Goal: Information Seeking & Learning: Compare options

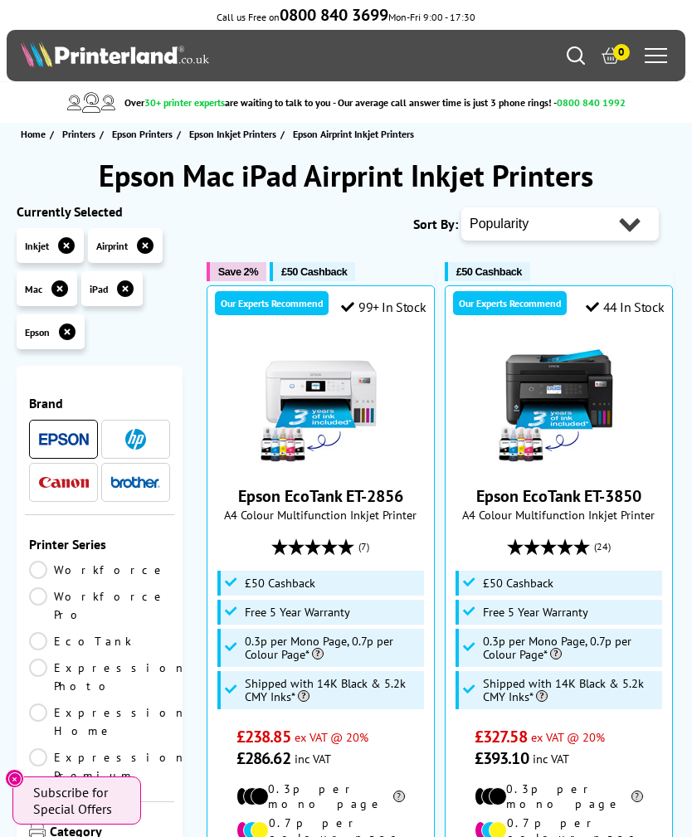
click at [90, 632] on link "EcoTank" at bounding box center [99, 641] width 141 height 18
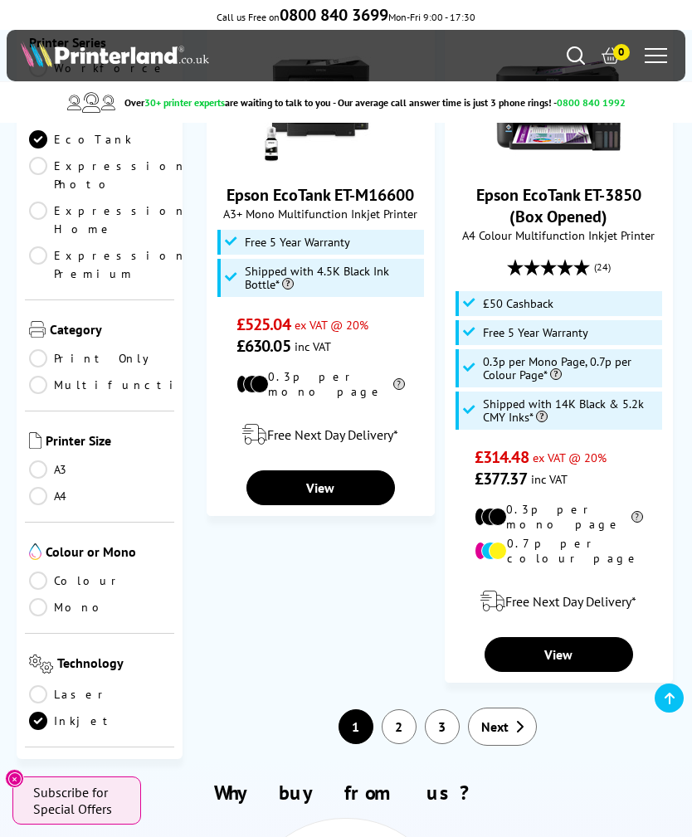
scroll to position [3701, 0]
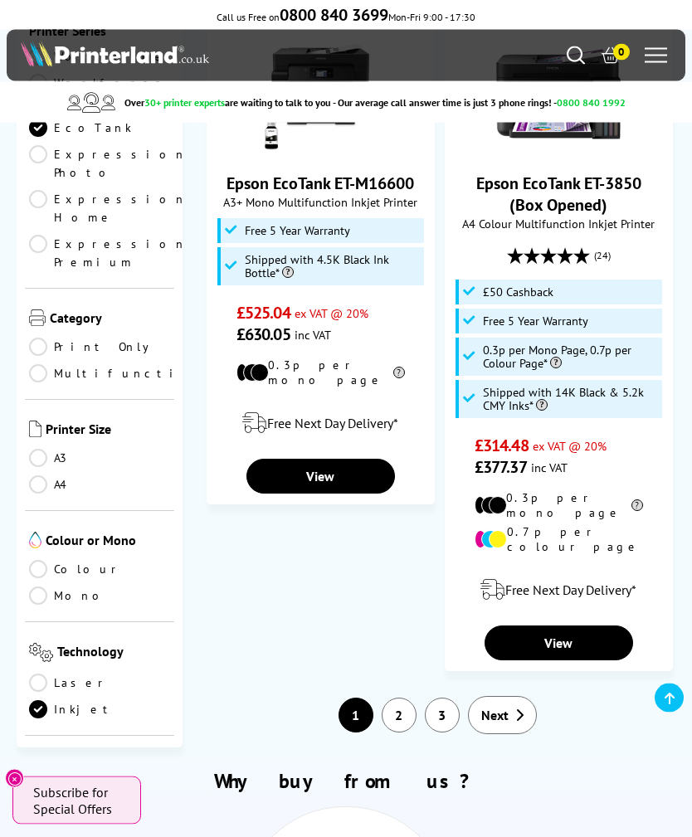
click at [508, 708] on span "Next" at bounding box center [494, 716] width 27 height 17
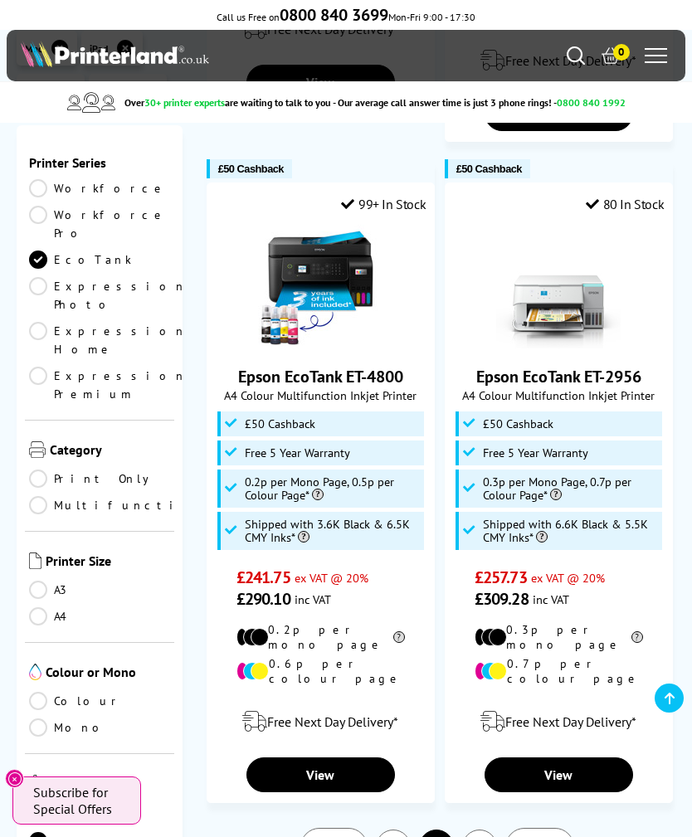
scroll to position [3482, 0]
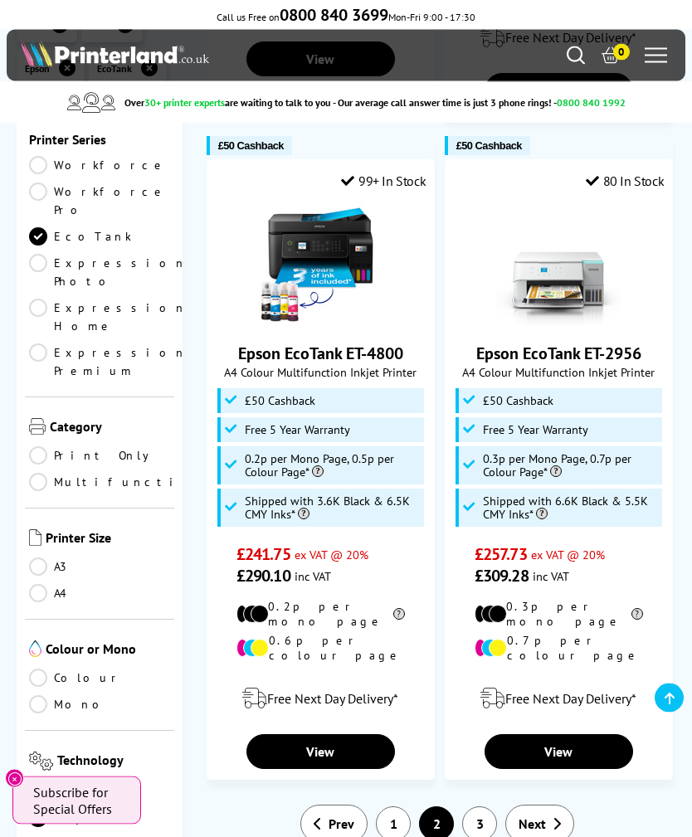
click at [554, 818] on icon at bounding box center [557, 824] width 8 height 13
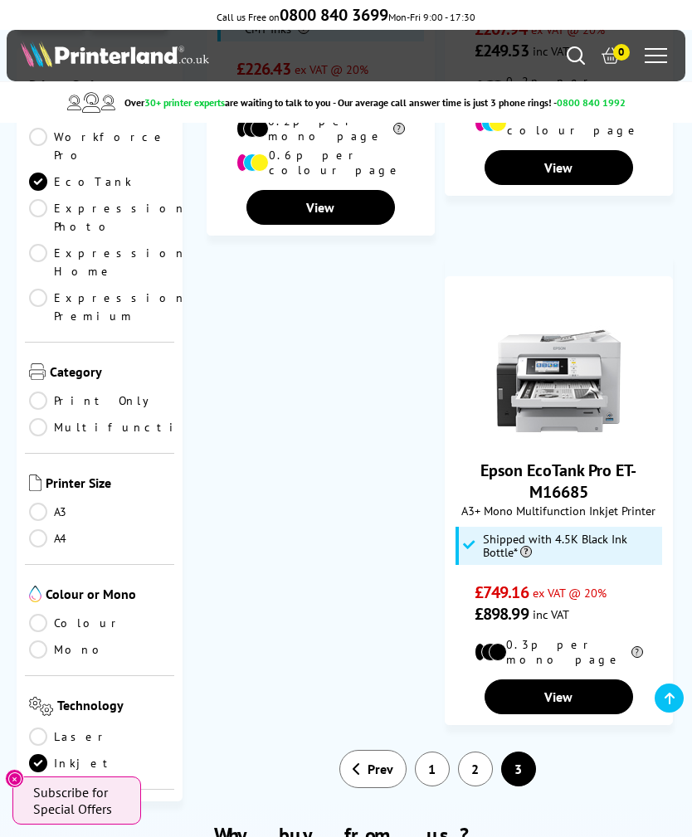
scroll to position [3206, 0]
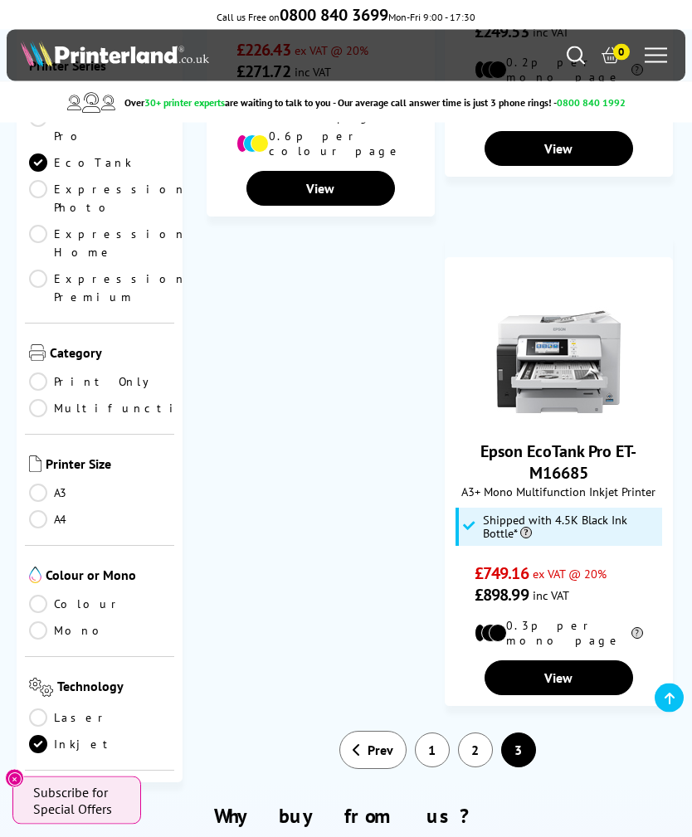
click at [439, 734] on link "1" at bounding box center [432, 751] width 35 height 35
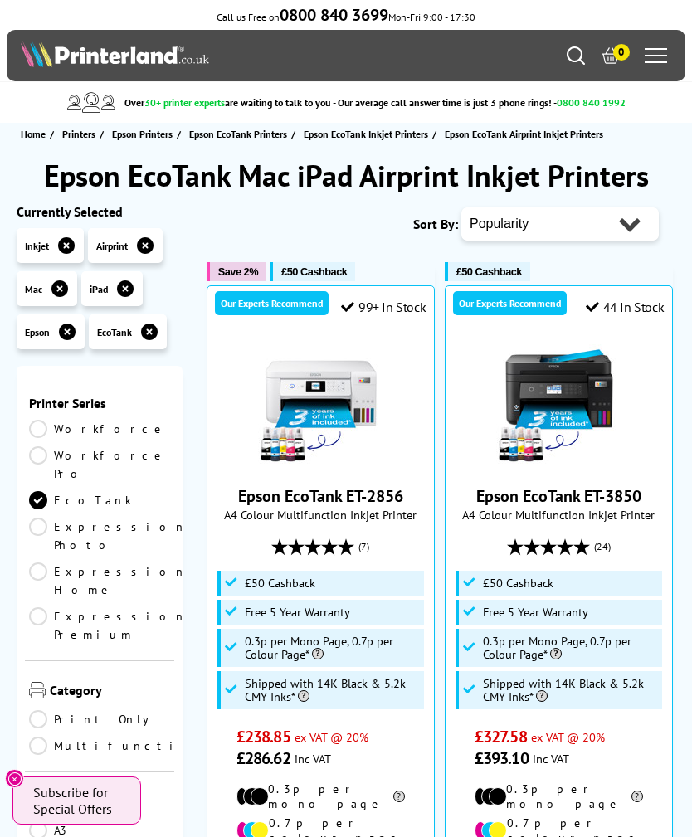
click at [53, 563] on link "Expression Home" at bounding box center [108, 581] width 158 height 37
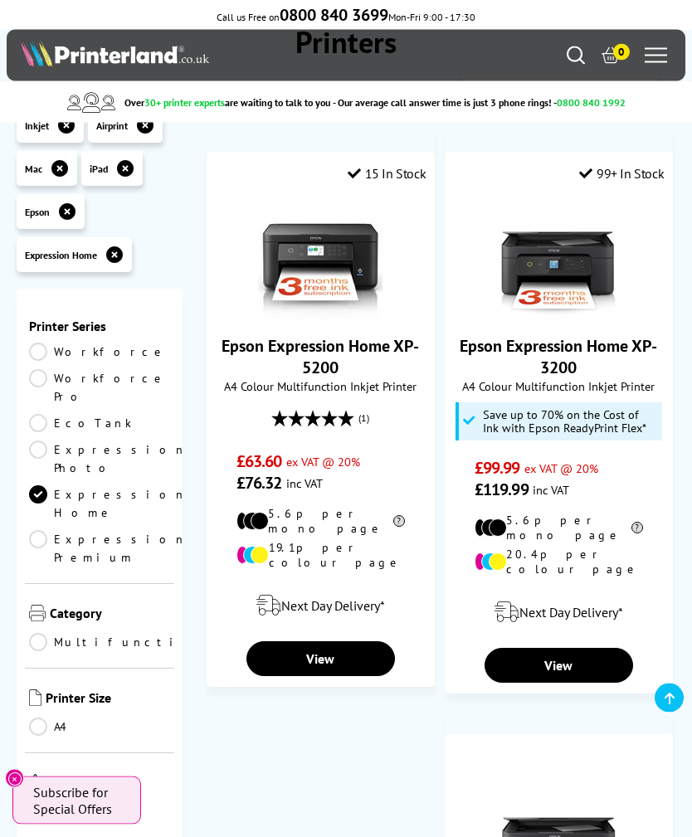
scroll to position [163, 0]
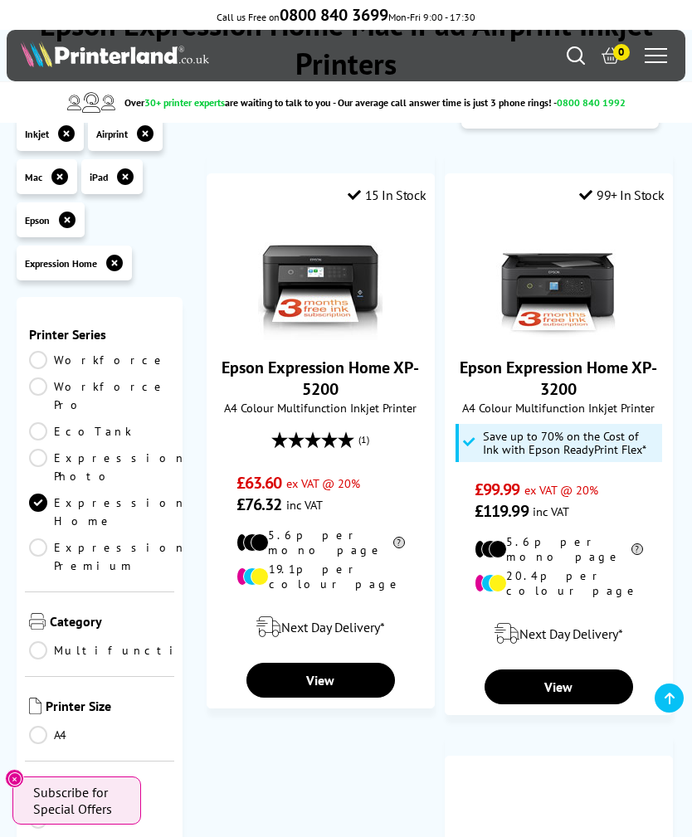
click at [644, 647] on div "Next Day Delivery* View" at bounding box center [559, 658] width 227 height 94
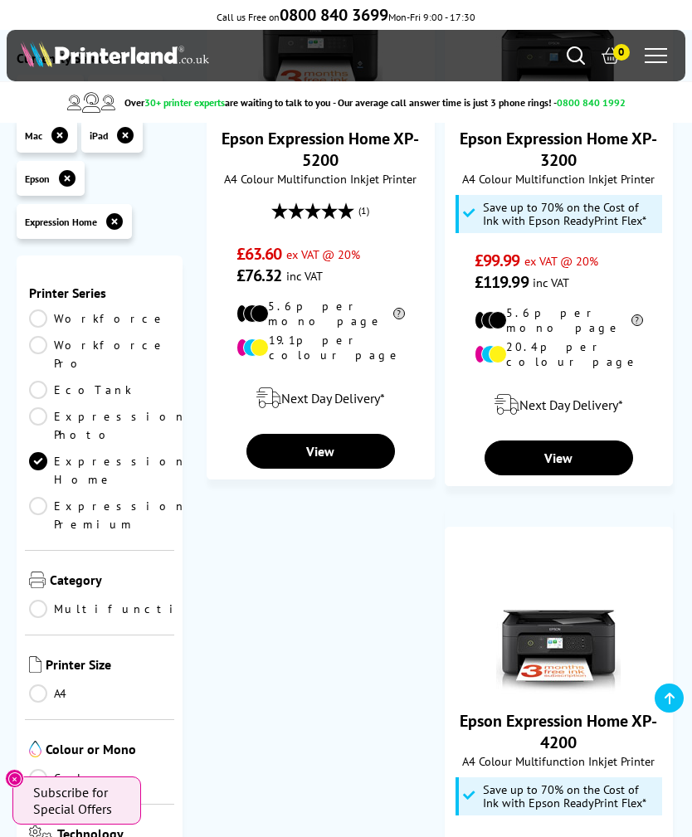
scroll to position [343, 0]
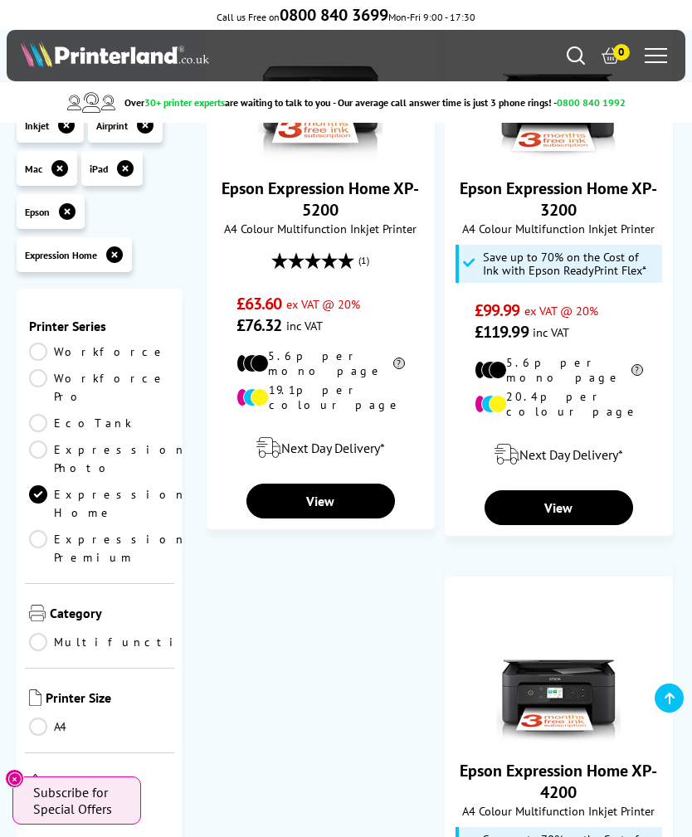
click at [44, 530] on link "Expression Premium" at bounding box center [108, 548] width 158 height 37
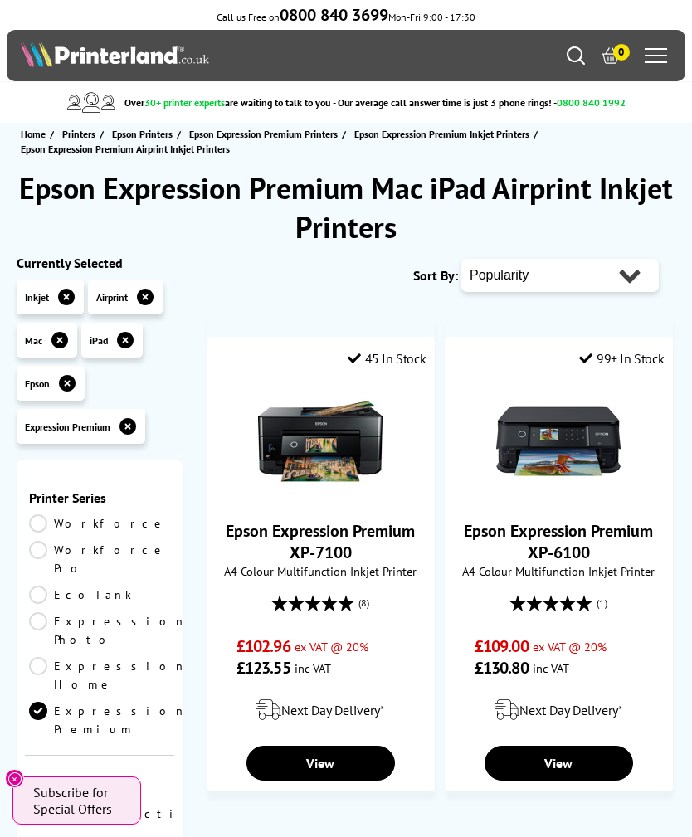
click at [568, 770] on link "View" at bounding box center [559, 763] width 149 height 35
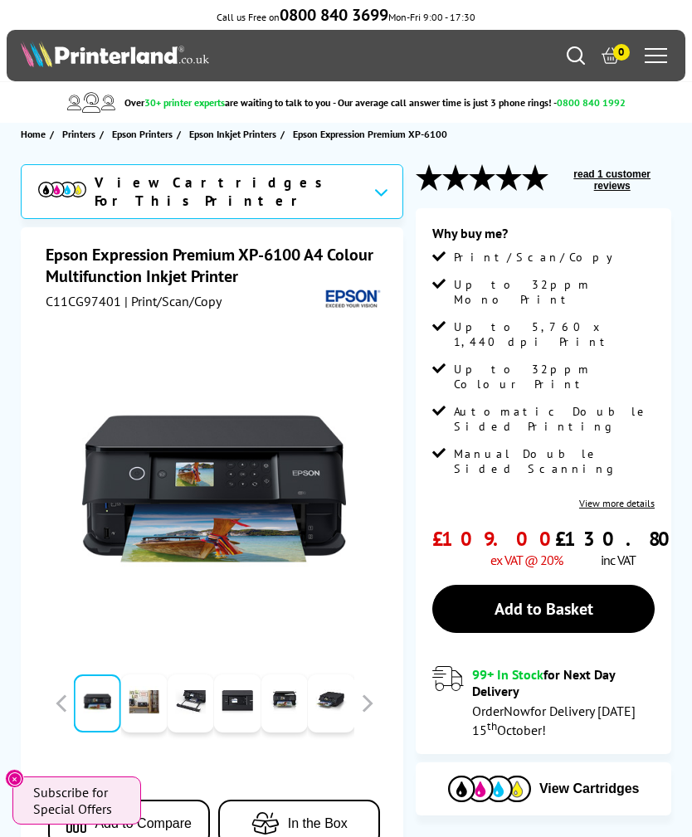
click at [378, 702] on button "button" at bounding box center [366, 703] width 25 height 25
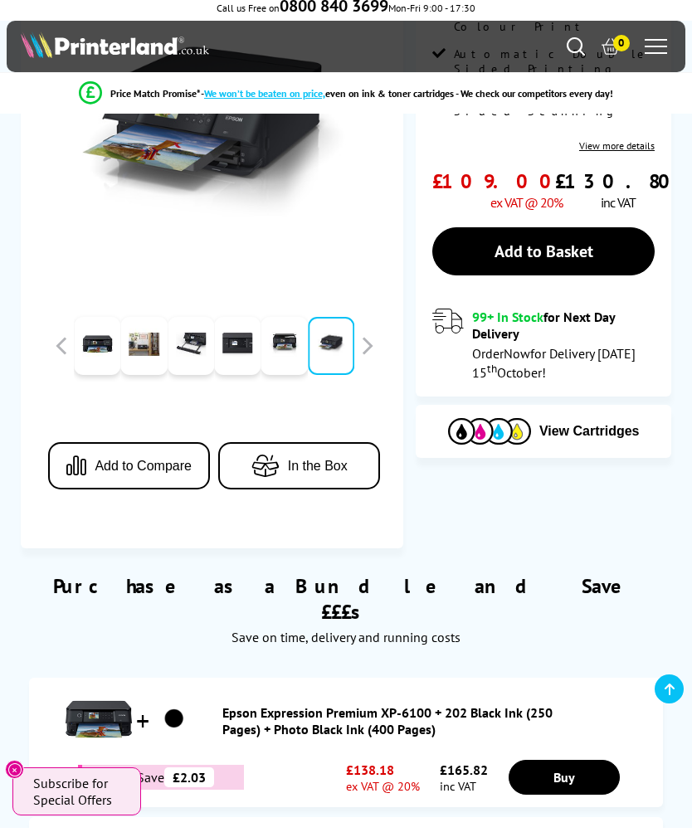
scroll to position [296, 0]
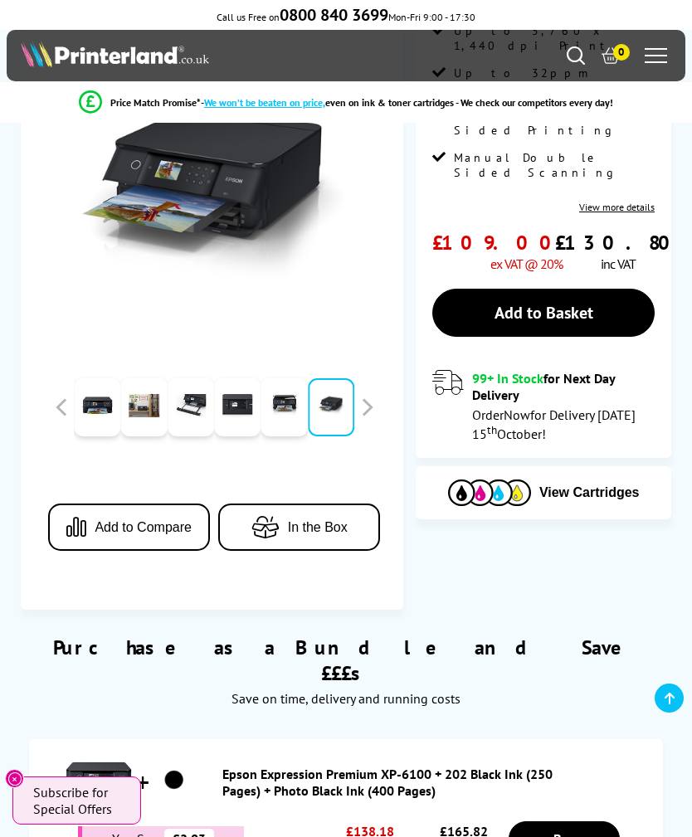
click at [322, 525] on span "In the Box" at bounding box center [318, 527] width 60 height 15
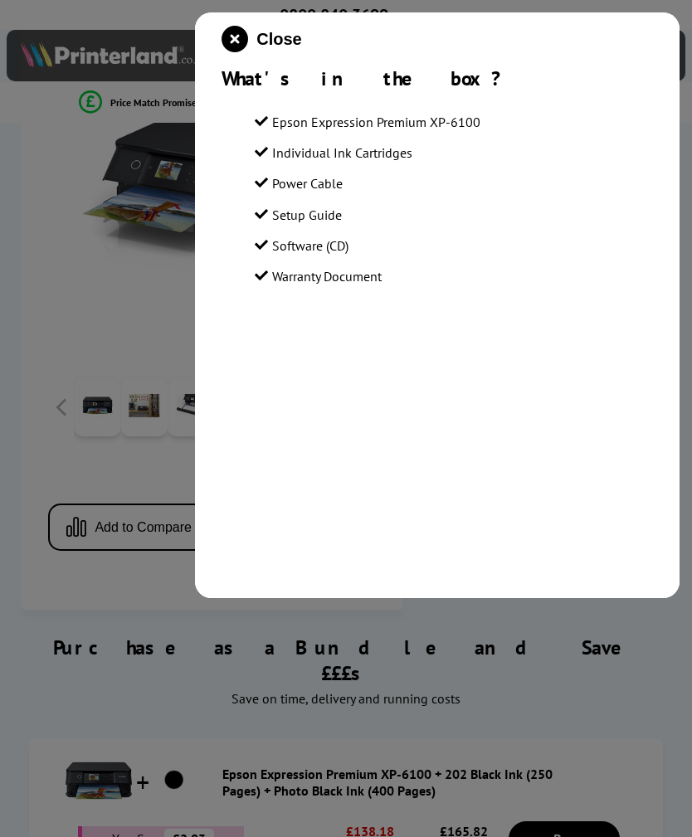
click at [248, 39] on icon "close modal" at bounding box center [235, 39] width 27 height 27
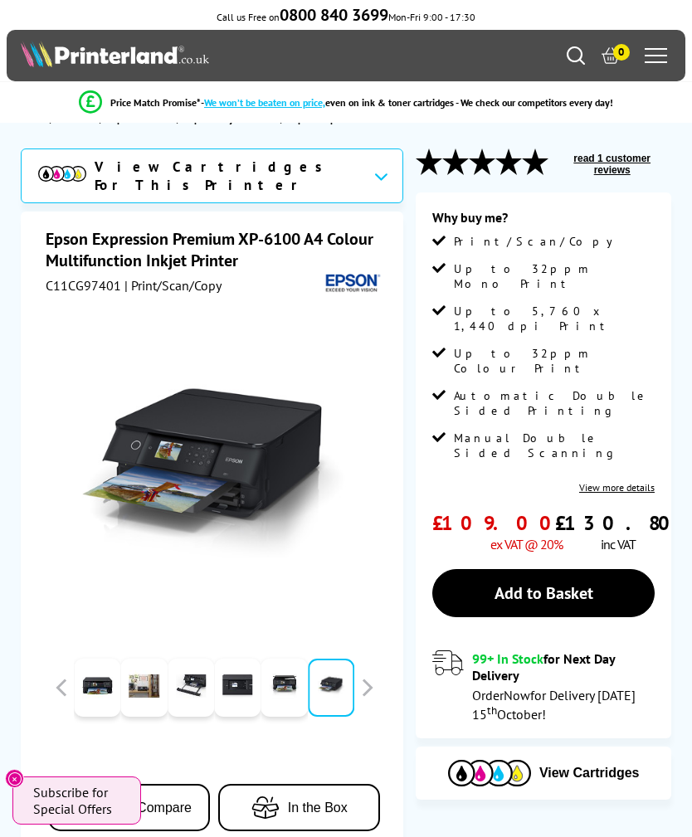
scroll to position [0, 0]
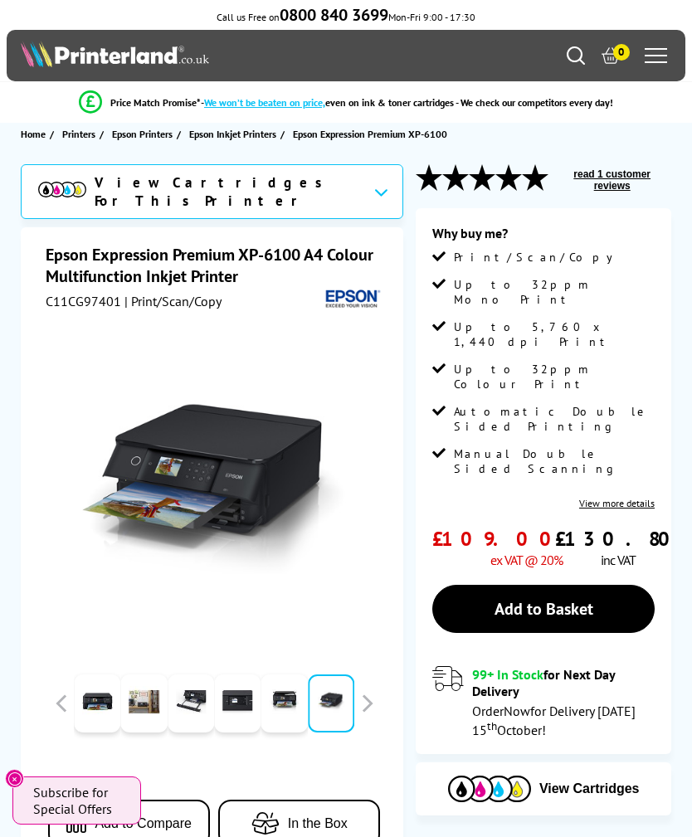
click at [628, 497] on link "View more details" at bounding box center [617, 503] width 76 height 12
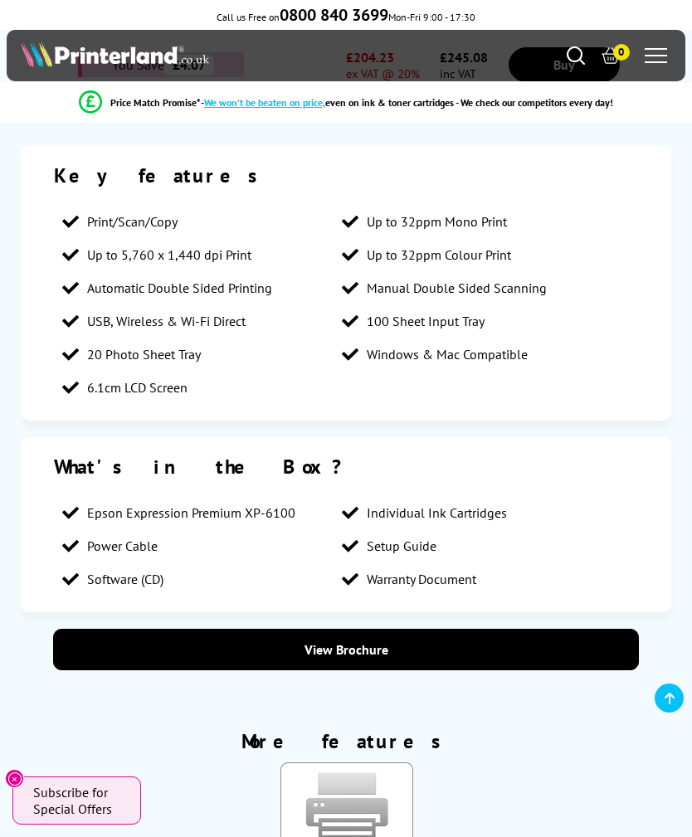
scroll to position [1492, 0]
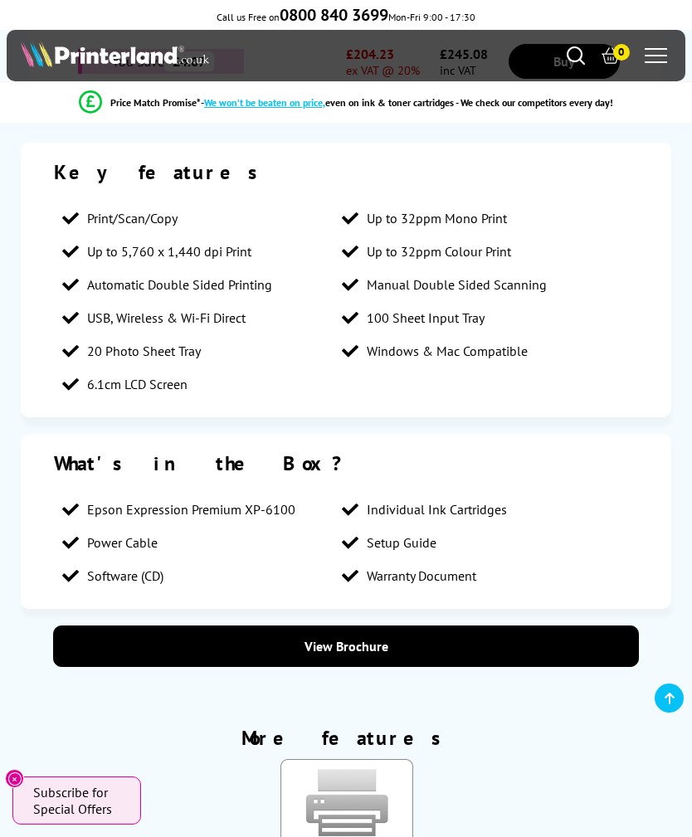
click at [389, 643] on link "View Brochure" at bounding box center [346, 646] width 586 height 41
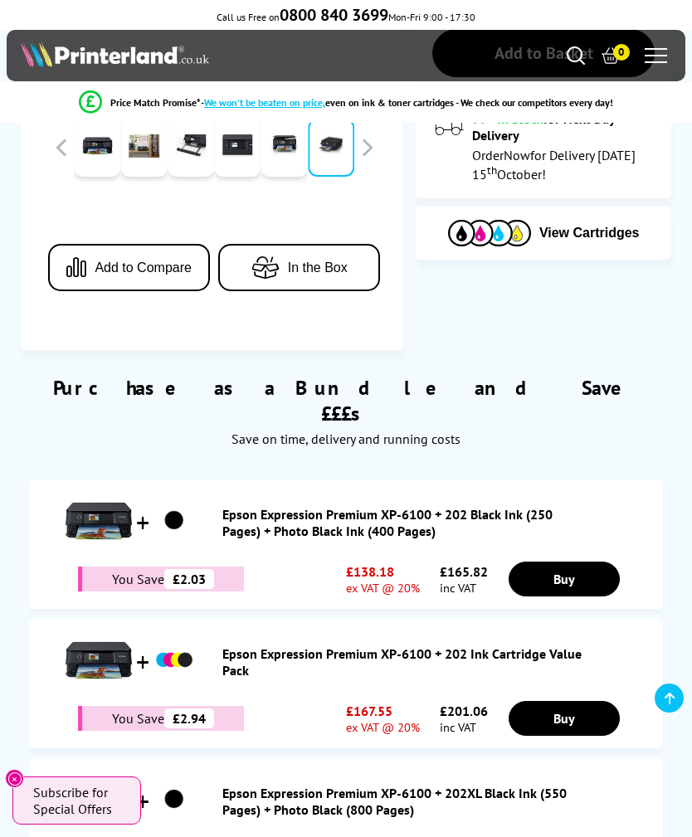
scroll to position [525, 0]
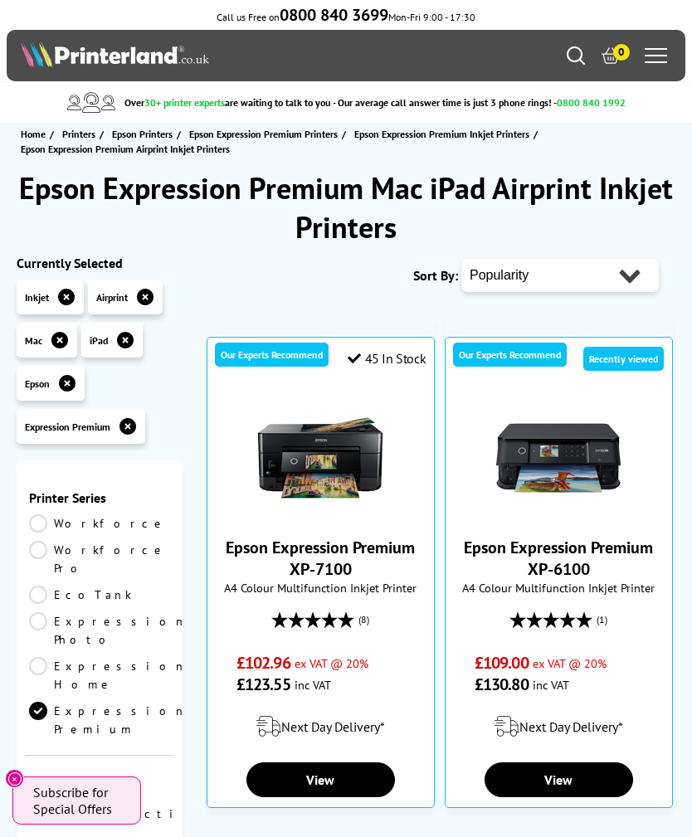
click at [527, 583] on span "A4 Colour Multifunction Inkjet Printer" at bounding box center [559, 588] width 211 height 16
click at [51, 526] on link "Workforce" at bounding box center [99, 524] width 141 height 18
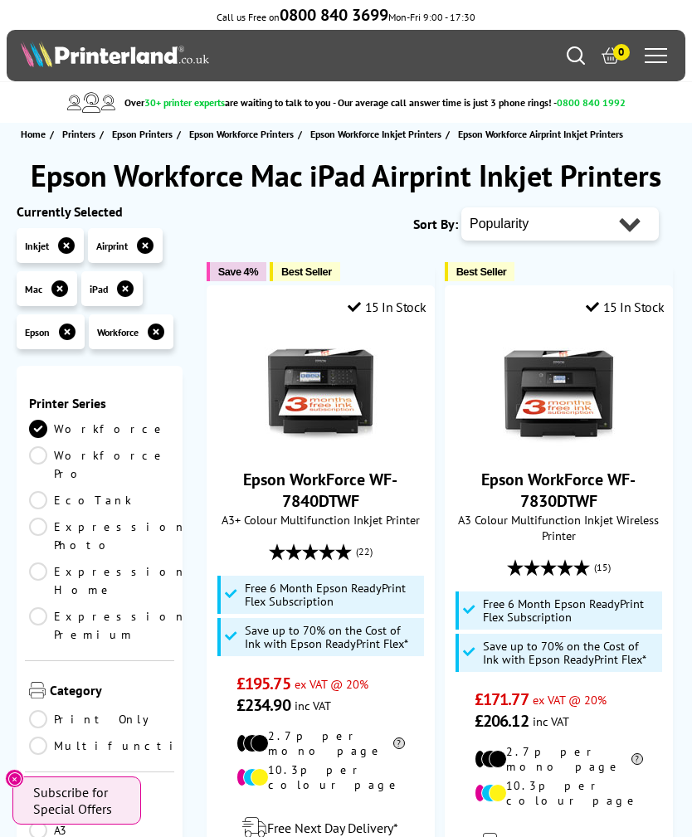
click at [55, 466] on link "Workforce Pro" at bounding box center [99, 464] width 141 height 37
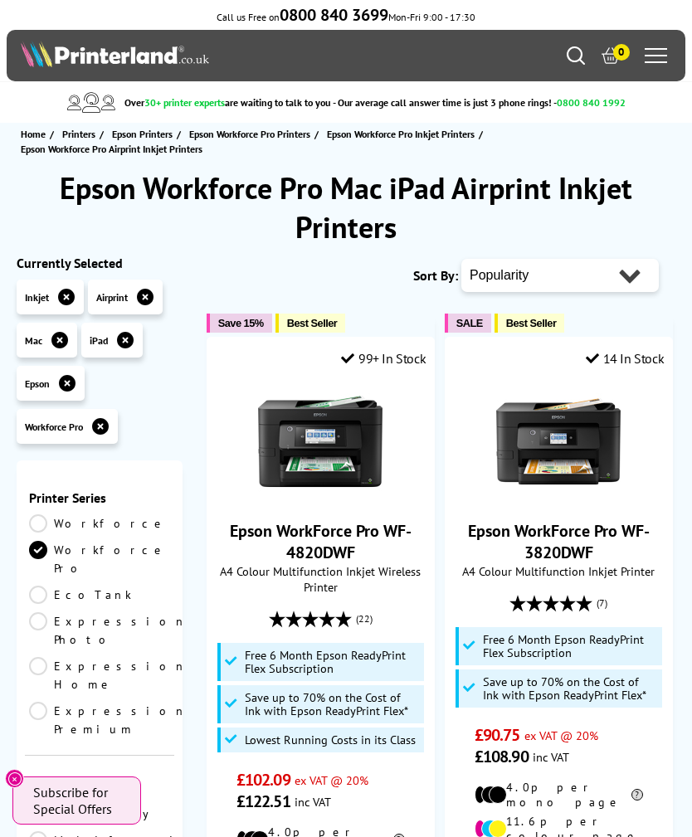
click at [57, 612] on link "Expression Photo" at bounding box center [108, 630] width 158 height 37
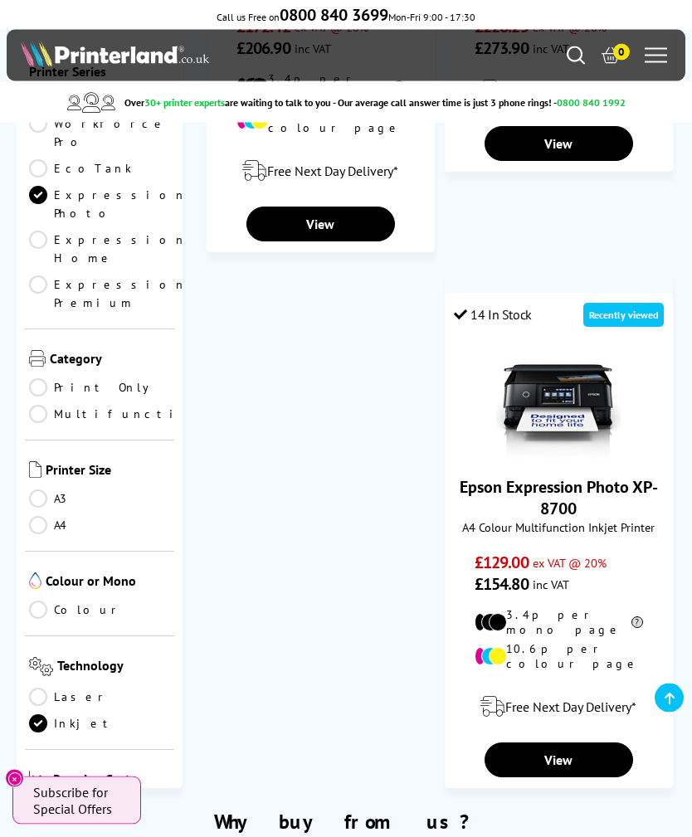
scroll to position [620, 0]
click at [580, 743] on link "View" at bounding box center [559, 760] width 149 height 35
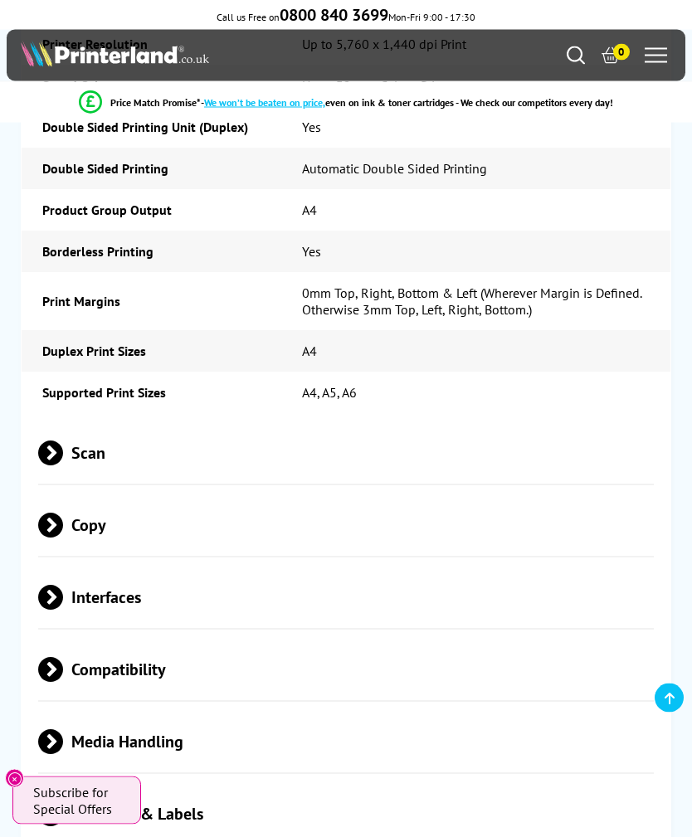
scroll to position [3612, 0]
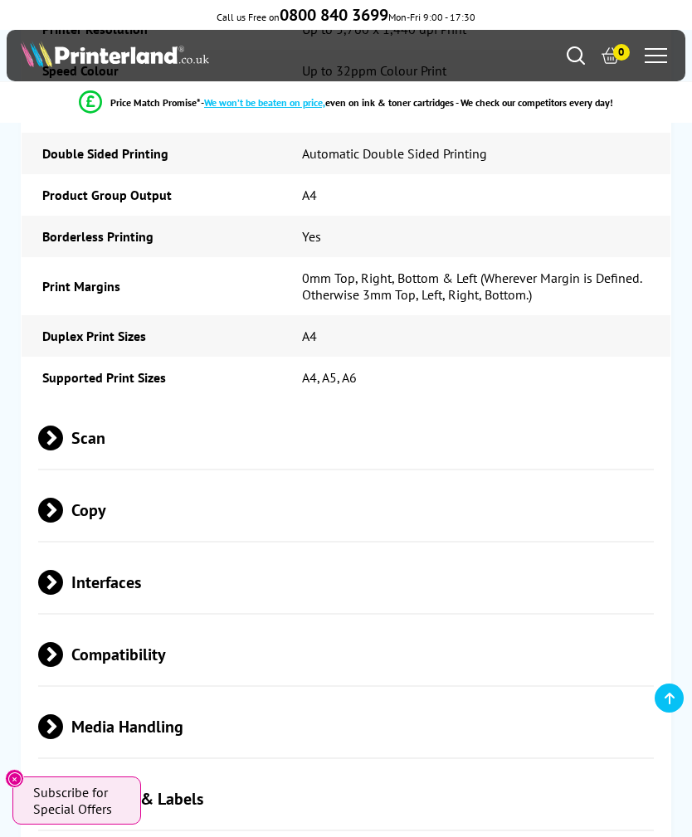
click at [118, 558] on span "Interfaces" at bounding box center [346, 582] width 617 height 62
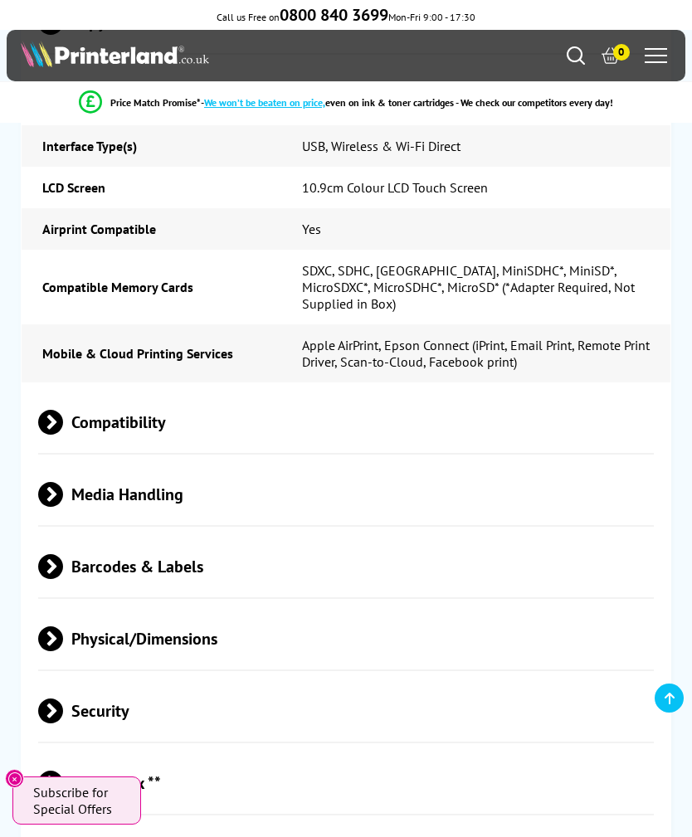
scroll to position [4120, 0]
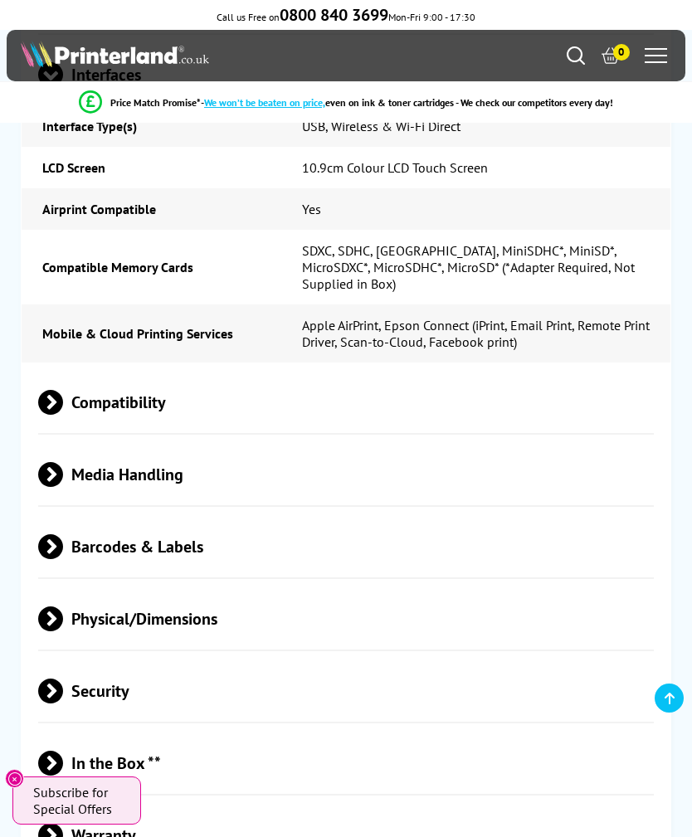
click at [189, 613] on span "Physical/Dimensions" at bounding box center [346, 619] width 617 height 62
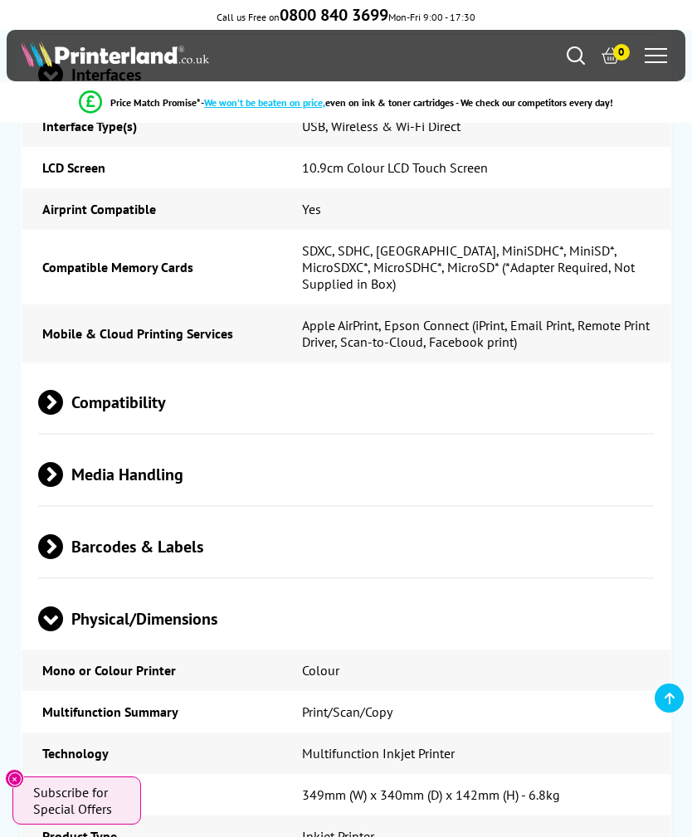
click at [579, 631] on span "Physical/Dimensions" at bounding box center [346, 619] width 617 height 62
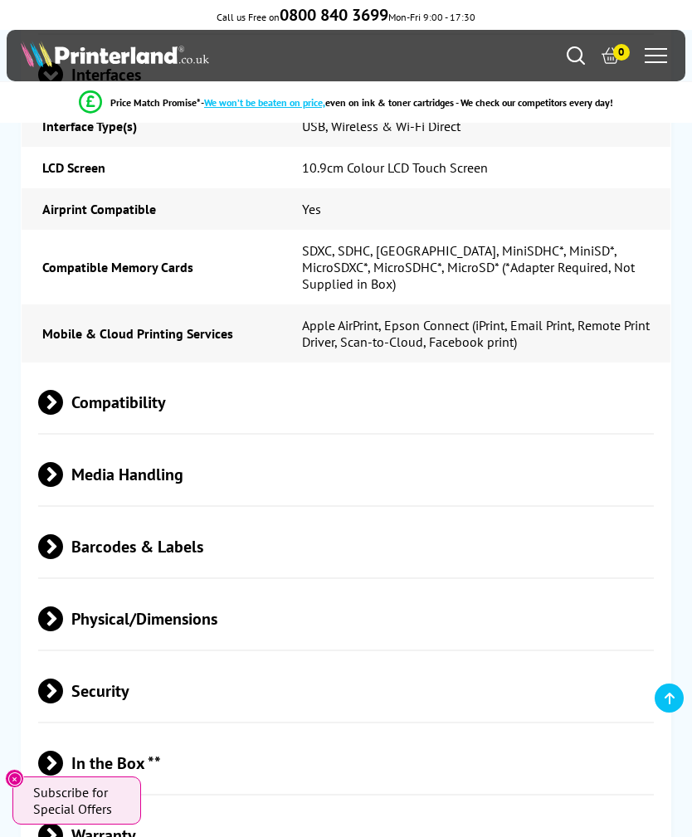
click at [202, 622] on span "Physical/Dimensions" at bounding box center [346, 619] width 617 height 62
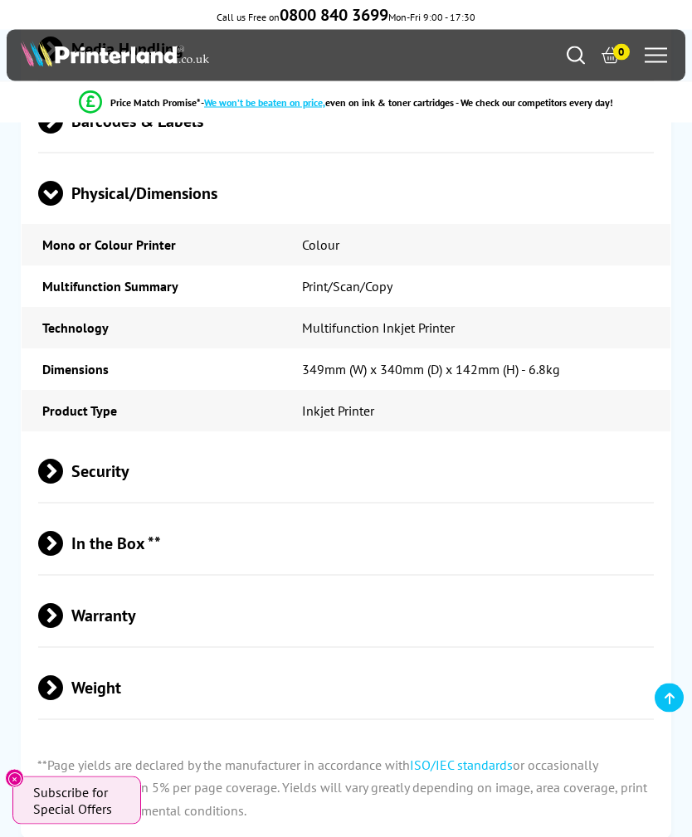
scroll to position [4549, 0]
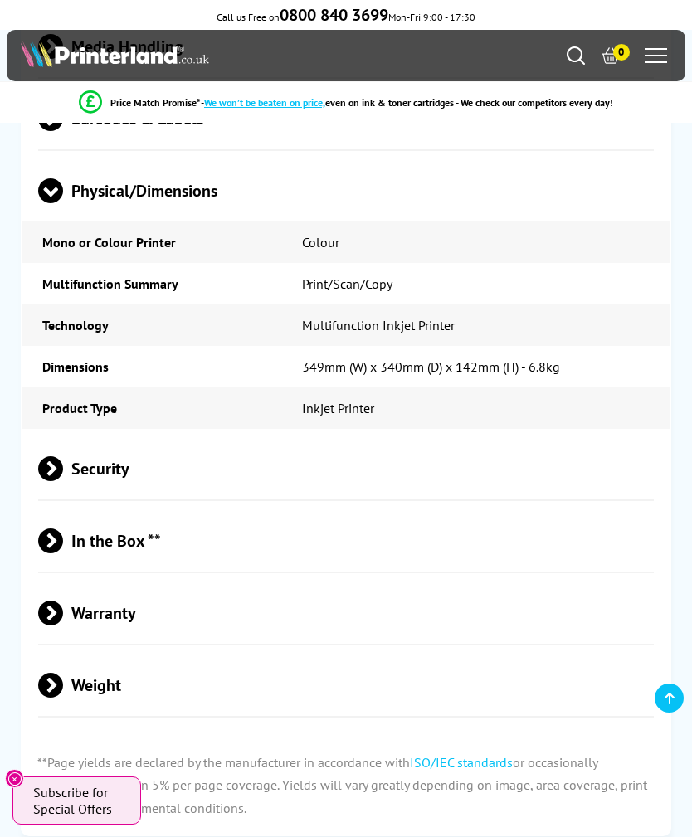
click at [139, 535] on span "In the Box **" at bounding box center [346, 541] width 617 height 62
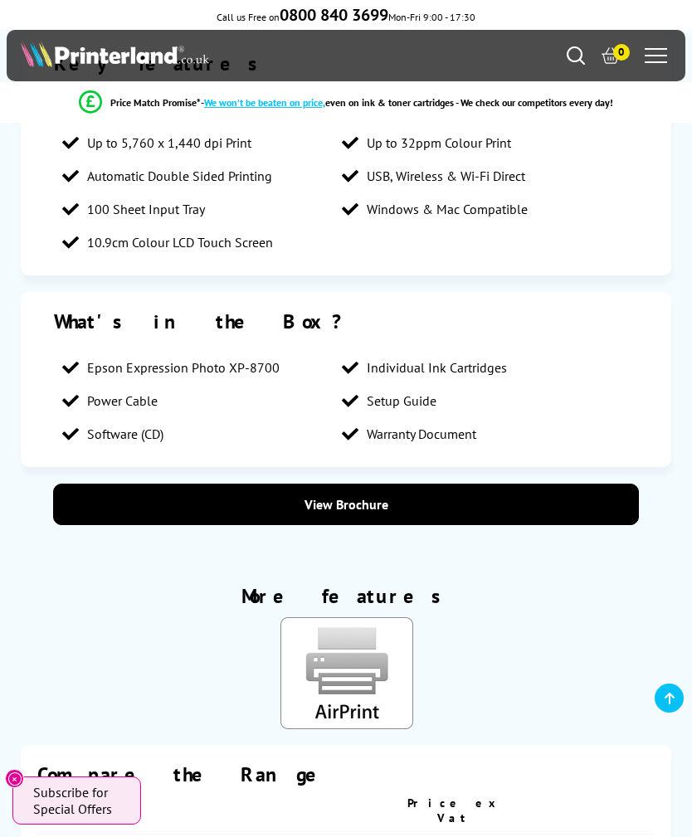
scroll to position [1646, 0]
